Goal: Browse casually: Explore the website without a specific task or goal

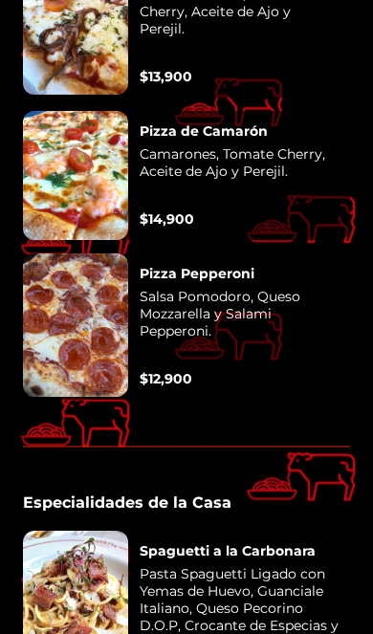
scroll to position [4704, 0]
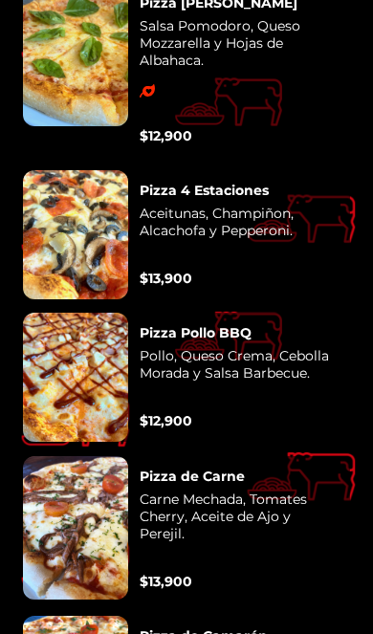
scroll to position [4235, 0]
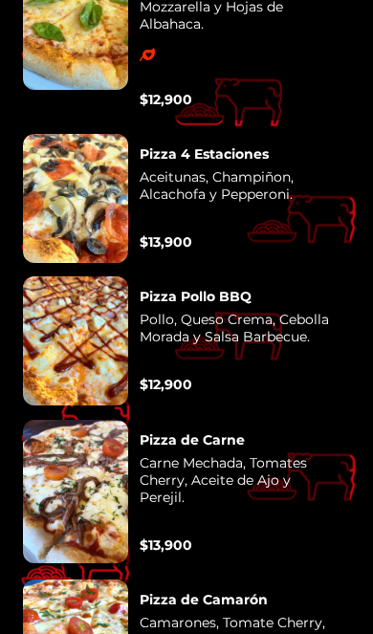
click at [76, 420] on div at bounding box center [75, 492] width 105 height 144
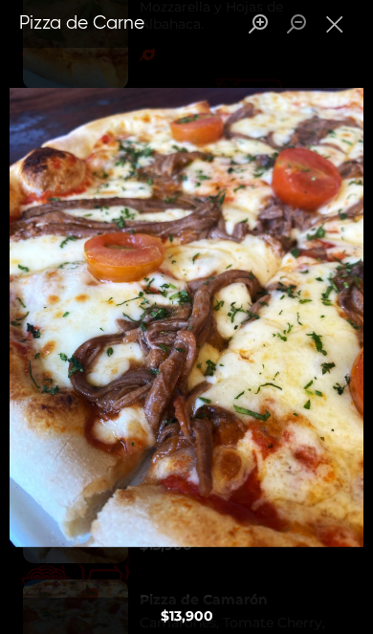
click at [132, 616] on div "Lightbox" at bounding box center [186, 317] width 373 height 634
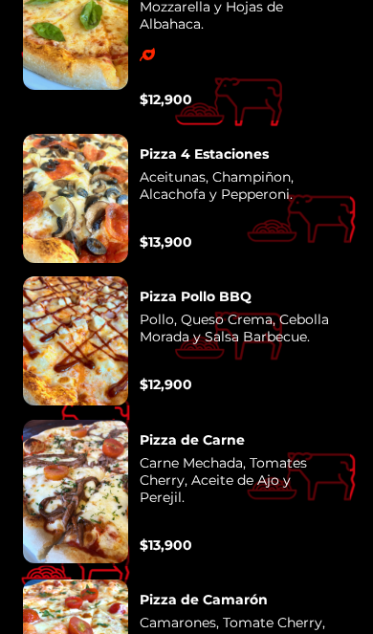
click at [76, 420] on div at bounding box center [75, 492] width 105 height 144
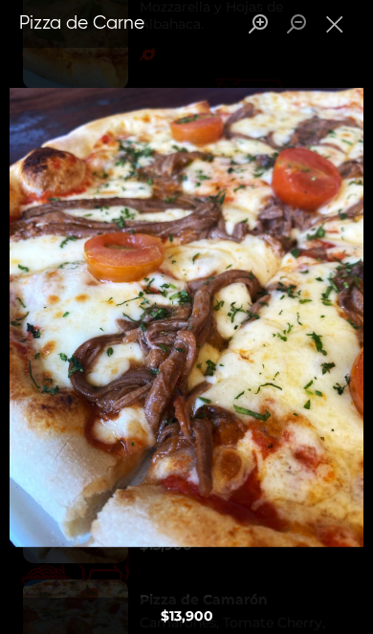
click at [121, 626] on div "Lightbox" at bounding box center [186, 317] width 373 height 634
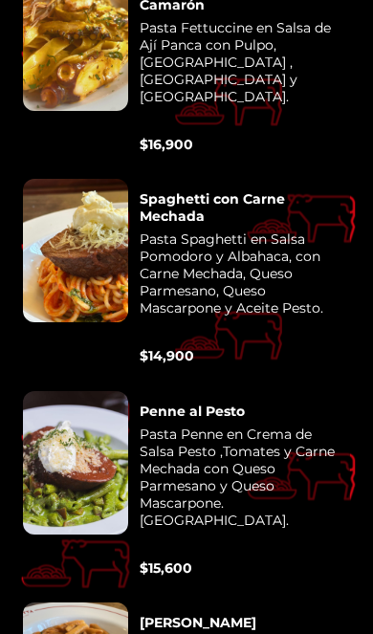
scroll to position [5464, 0]
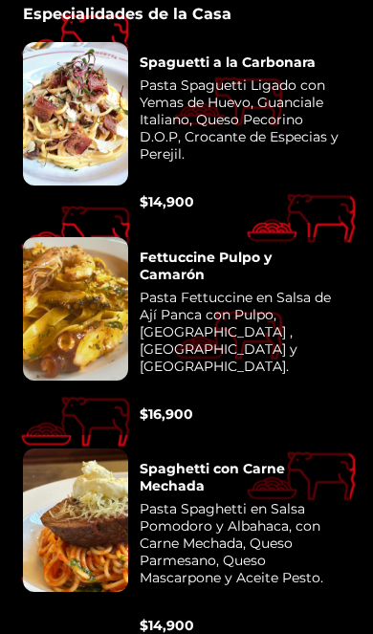
scroll to position [5204, 0]
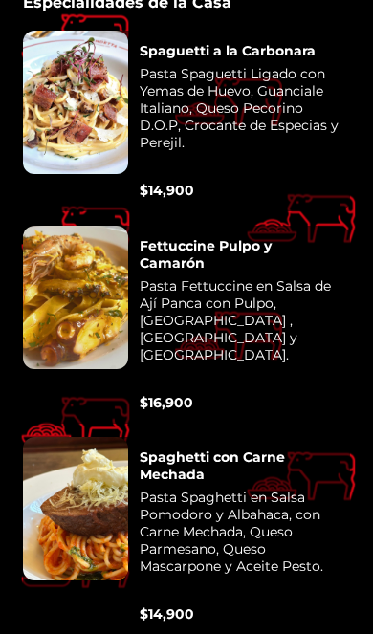
click at [85, 437] on div at bounding box center [75, 509] width 105 height 144
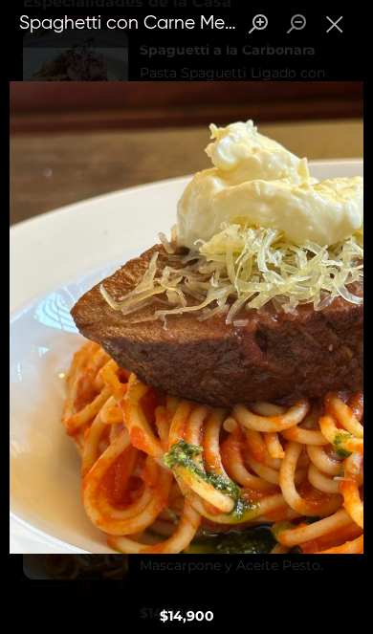
click at [86, 633] on div "Lightbox" at bounding box center [186, 317] width 373 height 634
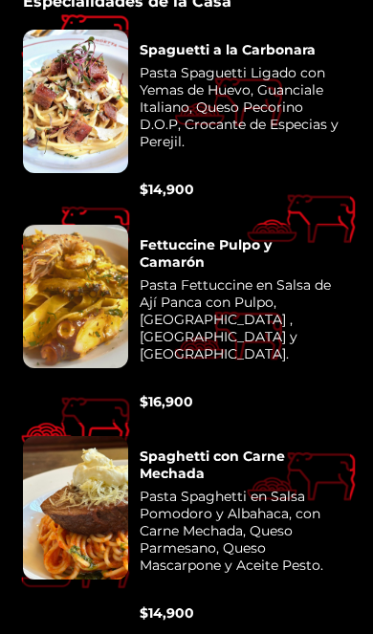
click at [58, 436] on div at bounding box center [75, 508] width 105 height 144
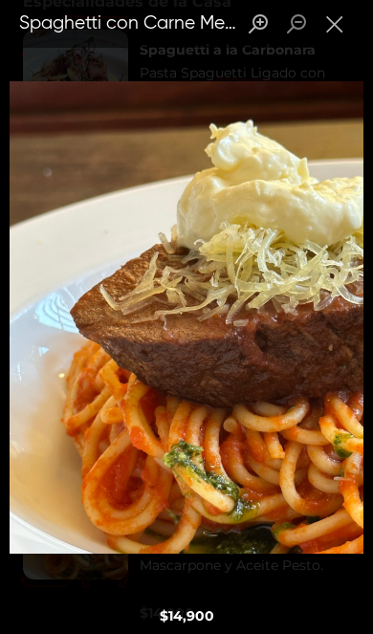
click at [97, 633] on div "Lightbox" at bounding box center [186, 317] width 373 height 634
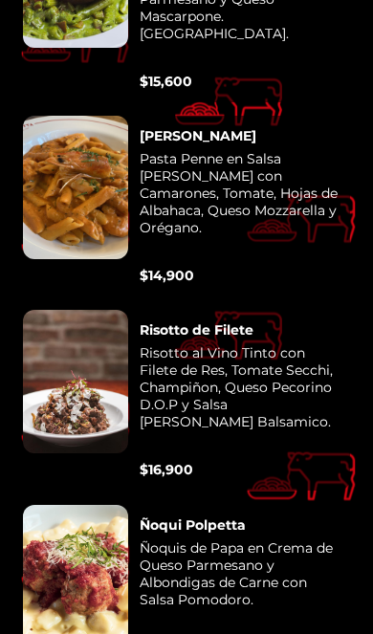
scroll to position [5951, 0]
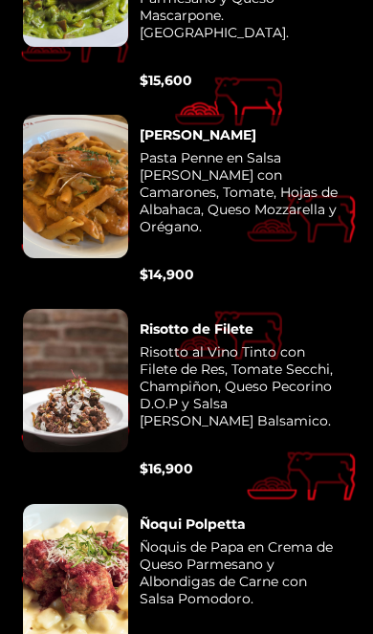
click at [76, 504] on div at bounding box center [75, 576] width 105 height 144
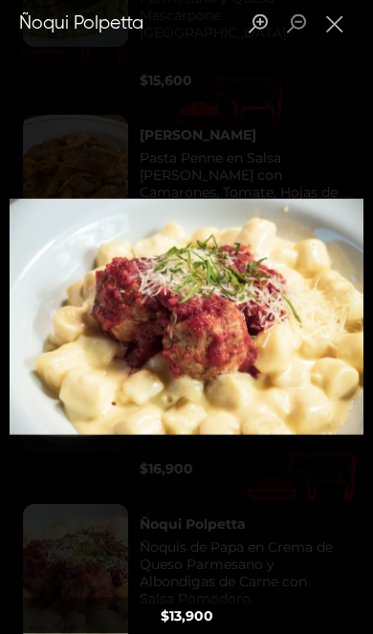
scroll to position [5952, 0]
click at [118, 541] on div "Lightbox" at bounding box center [186, 317] width 373 height 634
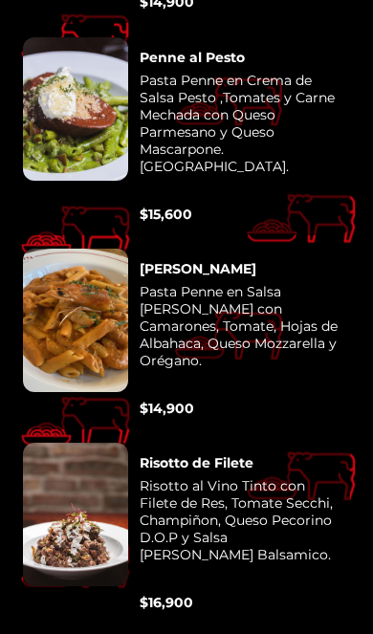
scroll to position [5818, 0]
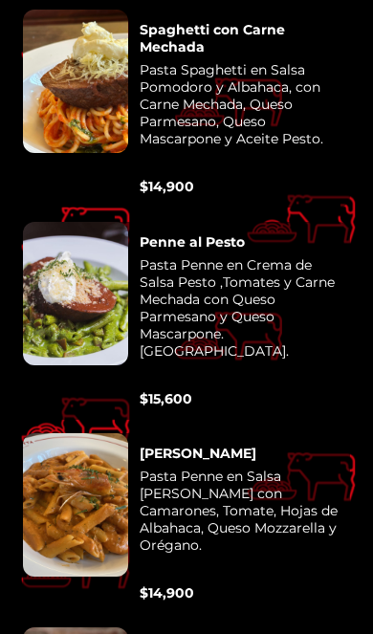
click at [88, 222] on div at bounding box center [75, 294] width 105 height 144
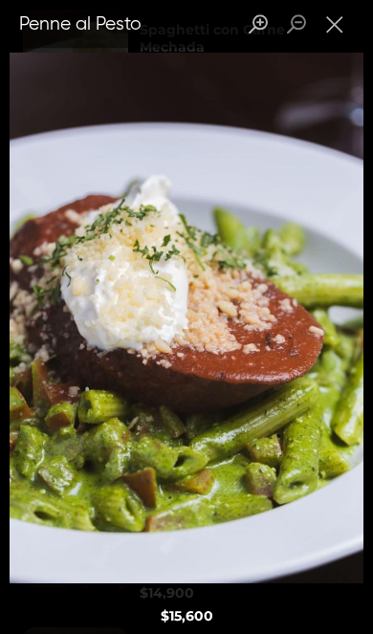
scroll to position [5632, 0]
click at [70, 625] on div "$ 15,600" at bounding box center [186, 616] width 373 height 36
click at [332, 20] on button "Close lightbox" at bounding box center [335, 24] width 38 height 33
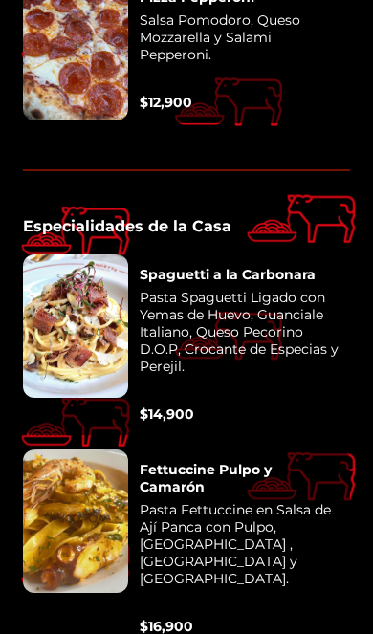
scroll to position [4979, 0]
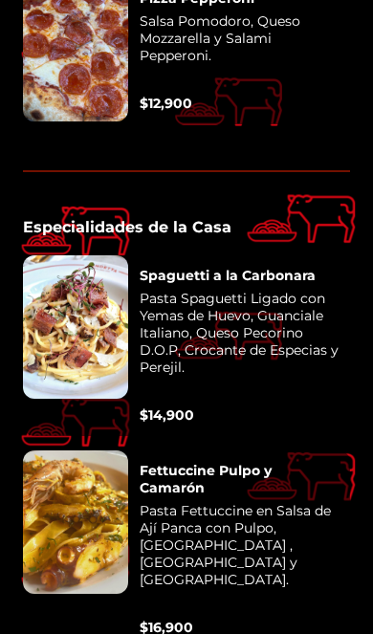
click at [83, 265] on div at bounding box center [75, 327] width 105 height 144
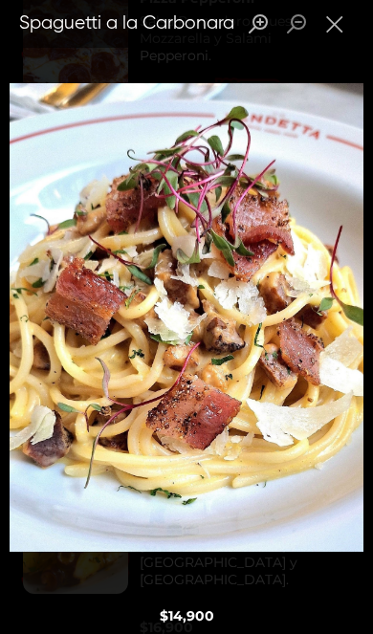
click at [91, 594] on div "Lightbox" at bounding box center [186, 317] width 373 height 634
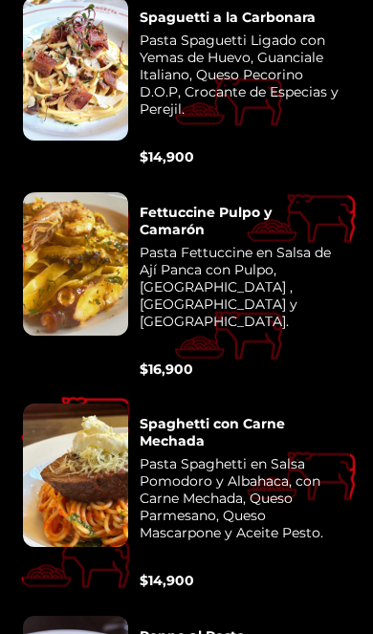
click at [87, 207] on div at bounding box center [75, 264] width 105 height 144
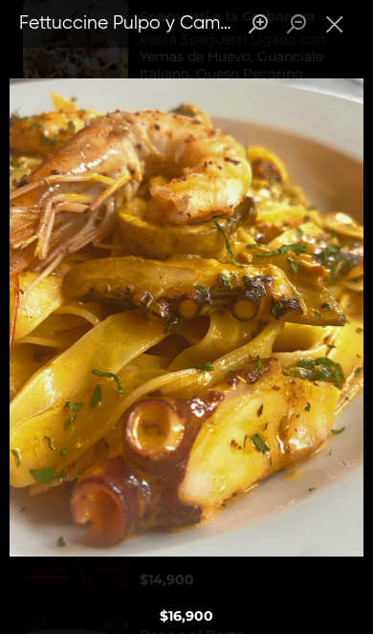
click at [92, 631] on div "Lightbox" at bounding box center [186, 317] width 373 height 634
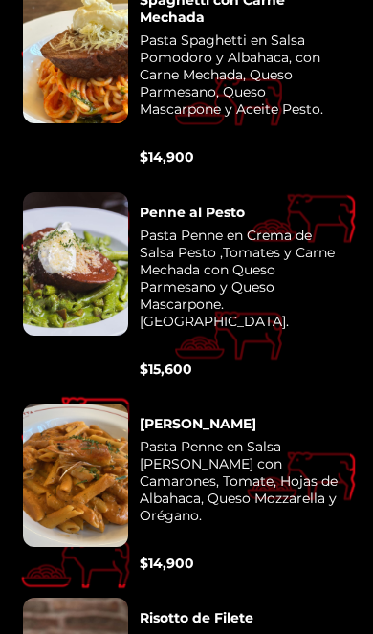
click at [78, 404] on div at bounding box center [75, 476] width 105 height 144
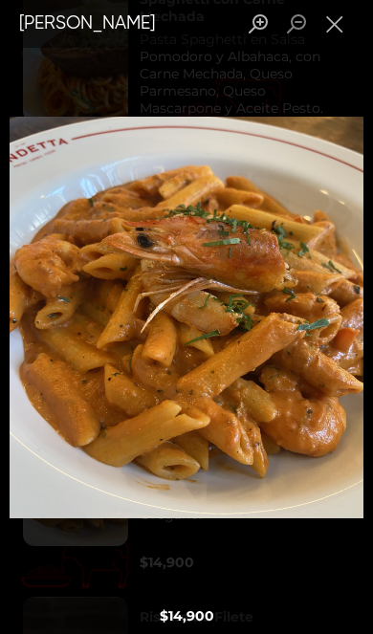
click at [101, 597] on div "Lightbox" at bounding box center [186, 317] width 373 height 634
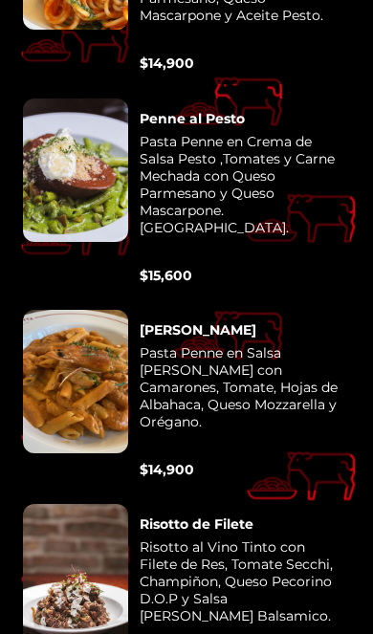
scroll to position [5756, 0]
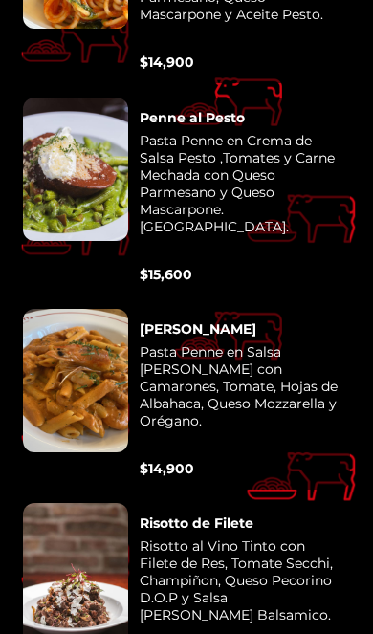
click at [79, 309] on div at bounding box center [75, 381] width 105 height 144
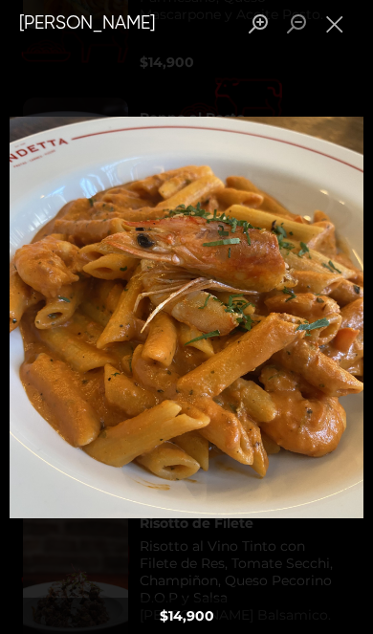
click at [177, 615] on div "Lightbox" at bounding box center [186, 317] width 373 height 634
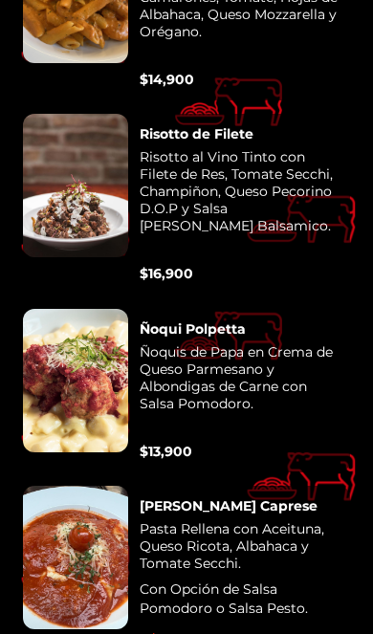
scroll to position [6146, 0]
click at [83, 486] on div at bounding box center [75, 558] width 105 height 144
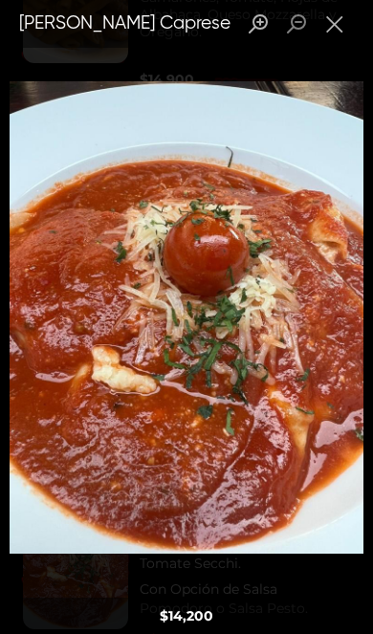
click at [103, 633] on div "Lightbox" at bounding box center [186, 317] width 373 height 634
